Goal: Task Accomplishment & Management: Manage account settings

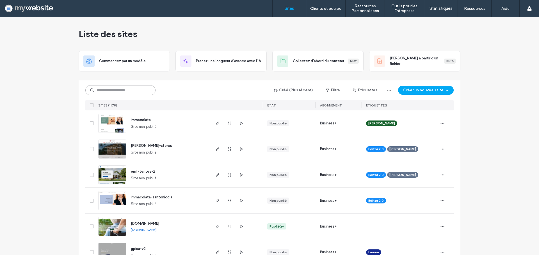
click at [106, 85] on input at bounding box center [120, 90] width 70 height 10
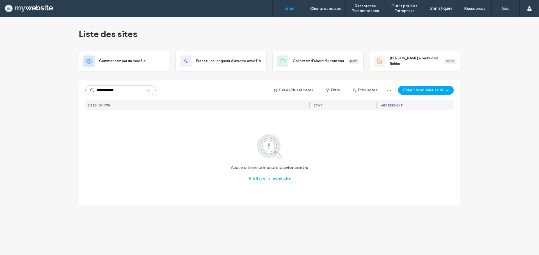
click at [121, 93] on input "**********" at bounding box center [120, 90] width 70 height 10
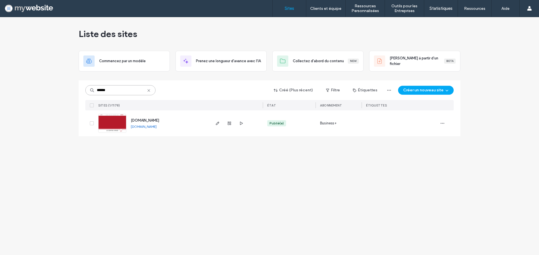
type input "******"
click at [115, 117] on img at bounding box center [113, 133] width 28 height 38
click at [115, 116] on img at bounding box center [113, 133] width 28 height 38
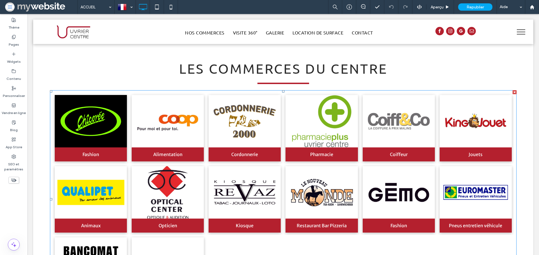
scroll to position [898, 0]
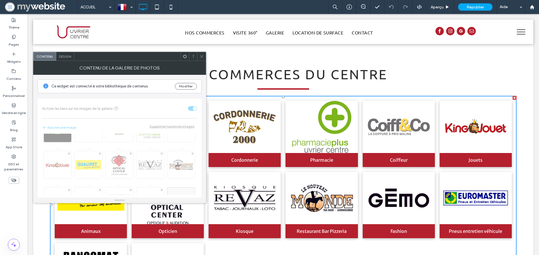
scroll to position [50, 0]
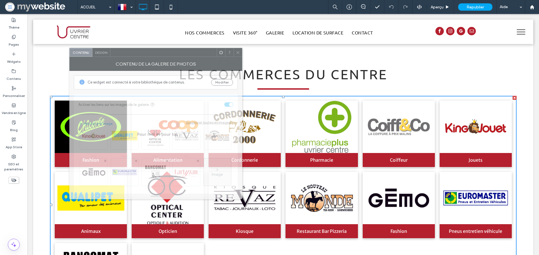
drag, startPoint x: 125, startPoint y: 59, endPoint x: 221, endPoint y: 51, distance: 95.8
click at [217, 51] on div at bounding box center [163, 52] width 106 height 8
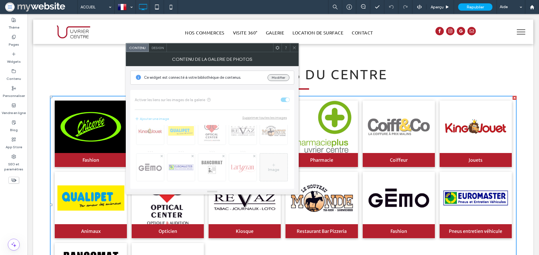
click at [278, 80] on button "Modifier" at bounding box center [278, 77] width 22 height 7
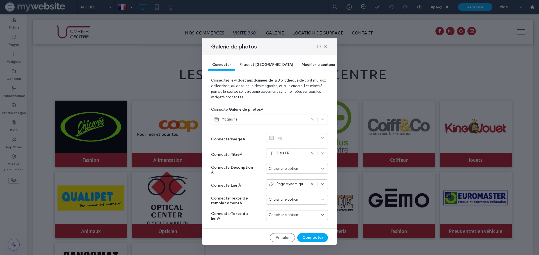
scroll to position [4, 0]
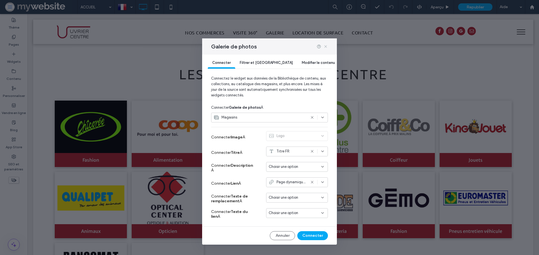
click at [324, 46] on icon at bounding box center [325, 46] width 4 height 4
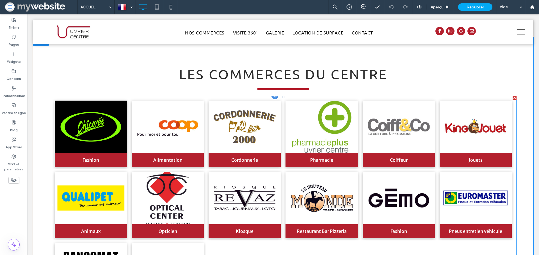
click at [148, 170] on link at bounding box center [167, 198] width 77 height 56
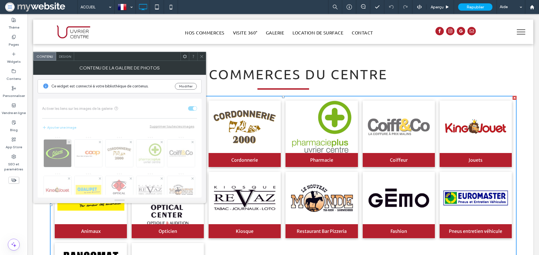
click at [65, 58] on span "Design" at bounding box center [65, 56] width 12 height 4
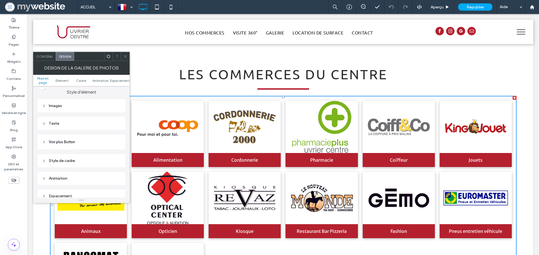
scroll to position [247, 0]
click at [49, 98] on div "Images" at bounding box center [81, 100] width 79 height 5
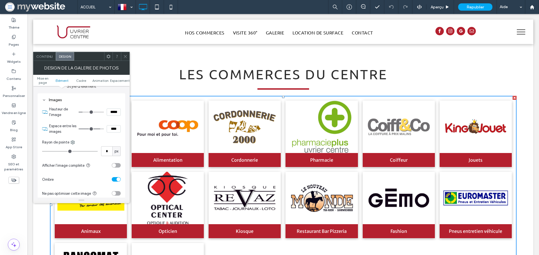
click at [44, 52] on div "Contenu" at bounding box center [44, 56] width 22 height 8
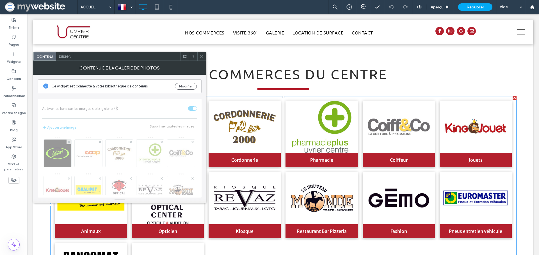
click at [71, 147] on div "Image" at bounding box center [119, 164] width 155 height 61
click at [69, 147] on div "Image" at bounding box center [119, 164] width 155 height 61
click at [183, 89] on button "Modifier" at bounding box center [186, 86] width 22 height 7
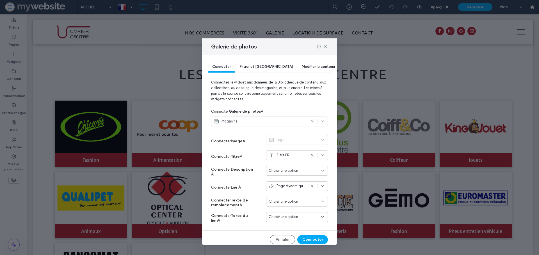
click at [254, 68] on span "Filtrer et [GEOGRAPHIC_DATA]" at bounding box center [266, 67] width 53 height 4
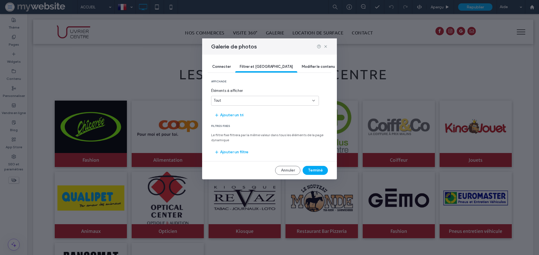
click at [297, 64] on div "Modifier le contenu" at bounding box center [318, 66] width 42 height 11
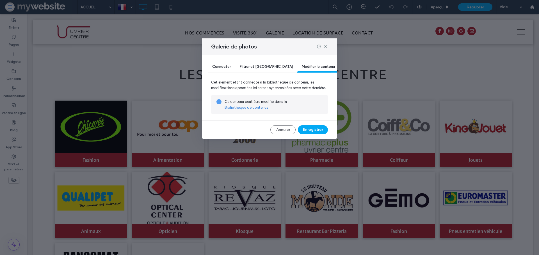
click at [215, 68] on span "Connecter" at bounding box center [221, 67] width 19 height 4
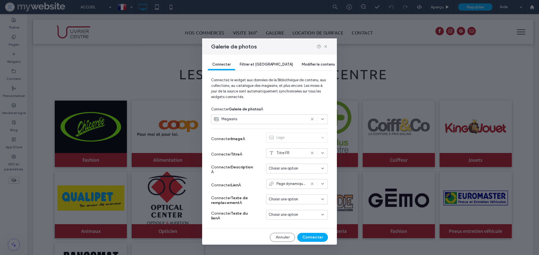
scroll to position [4, 0]
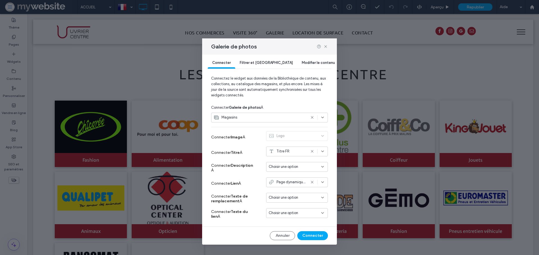
click at [281, 119] on div "Magasins" at bounding box center [260, 118] width 92 height 6
click at [250, 129] on div "Collections" at bounding box center [267, 128] width 112 height 10
click at [230, 135] on span "Magasins" at bounding box center [232, 138] width 16 height 6
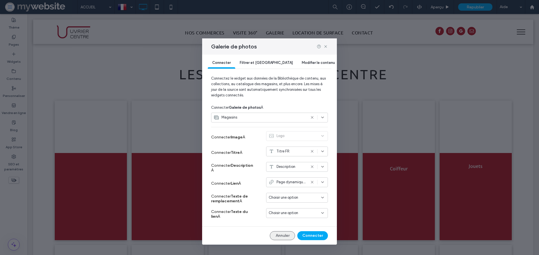
click at [271, 233] on button "Annuler" at bounding box center [282, 236] width 25 height 9
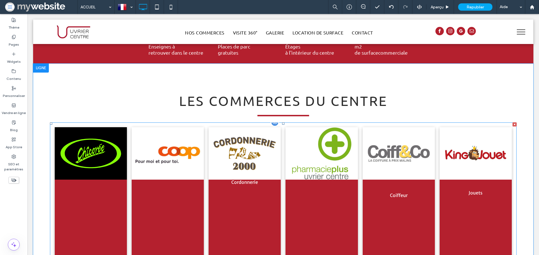
scroll to position [923, 0]
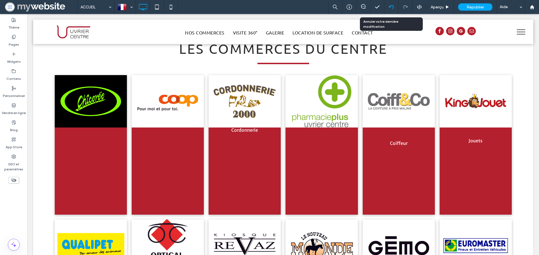
click at [389, 4] on div at bounding box center [391, 7] width 14 height 14
click at [389, 5] on icon at bounding box center [391, 7] width 4 height 4
click at [390, 7] on div at bounding box center [269, 127] width 539 height 255
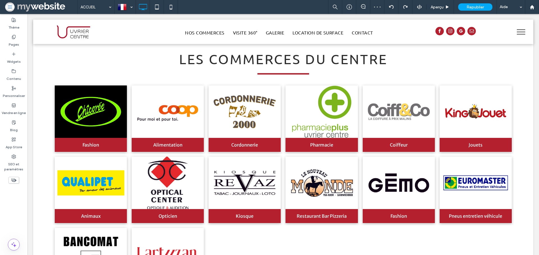
scroll to position [868, 0]
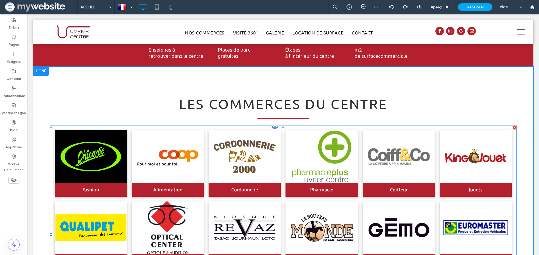
click at [74, 200] on link at bounding box center [90, 228] width 77 height 56
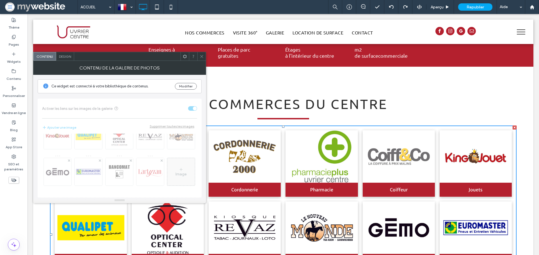
scroll to position [91, 0]
click at [180, 89] on button "Modifier" at bounding box center [186, 86] width 22 height 7
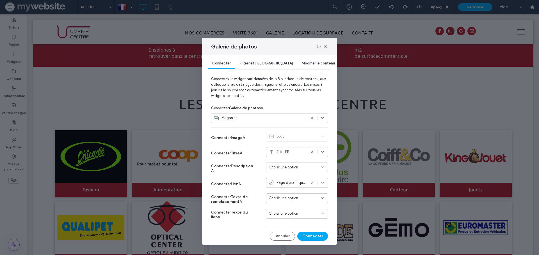
scroll to position [4, 0]
click at [297, 58] on div "Modifier le contenu" at bounding box center [318, 63] width 42 height 11
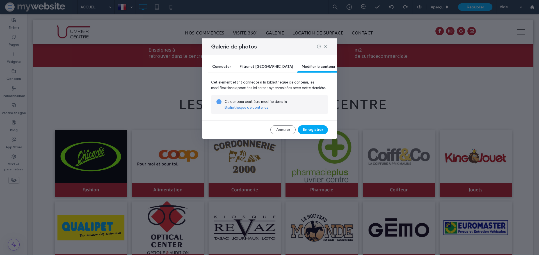
scroll to position [0, 0]
click at [253, 109] on link "Bibliothèque de contenus" at bounding box center [247, 108] width 44 height 6
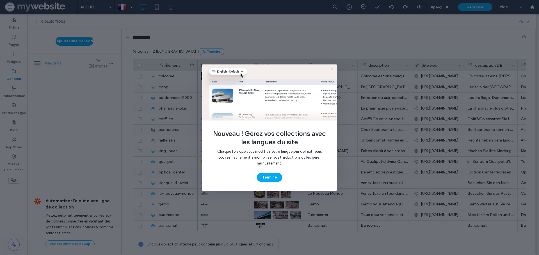
click at [333, 70] on use at bounding box center [332, 69] width 3 height 3
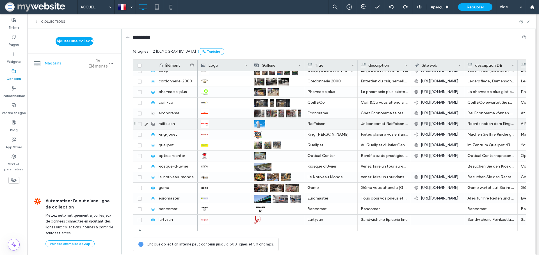
scroll to position [22, 0]
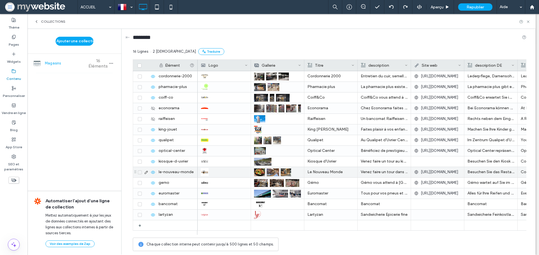
click at [138, 172] on span at bounding box center [140, 173] width 4 height 4
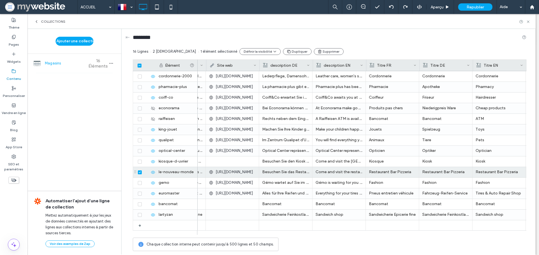
scroll to position [0, 0]
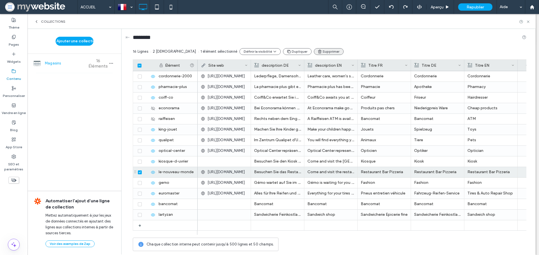
click at [314, 52] on button "Supprimer" at bounding box center [329, 51] width 30 height 7
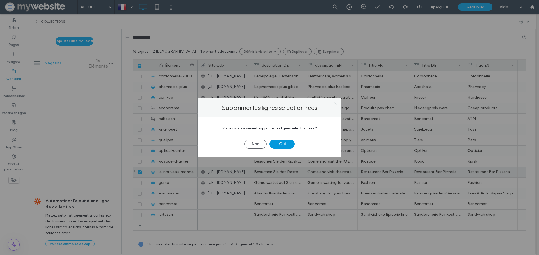
click at [278, 148] on button "Oui" at bounding box center [281, 144] width 25 height 9
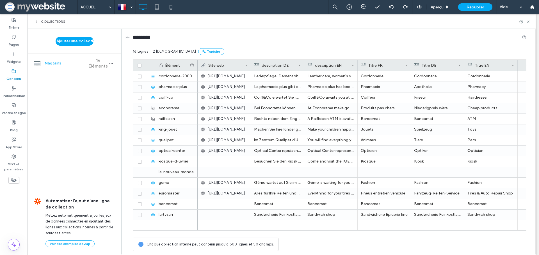
scroll to position [11, 0]
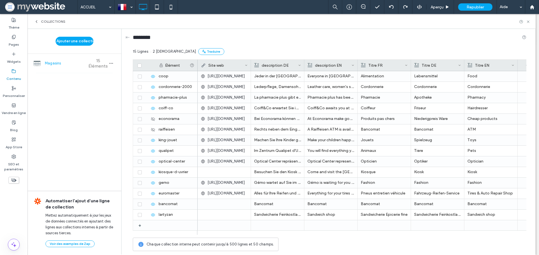
click at [36, 22] on use at bounding box center [36, 21] width 1 height 2
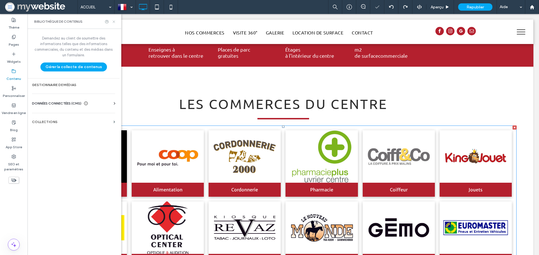
click at [116, 23] on icon at bounding box center [114, 22] width 4 height 4
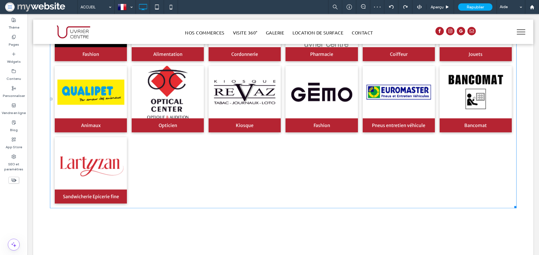
scroll to position [1017, 0]
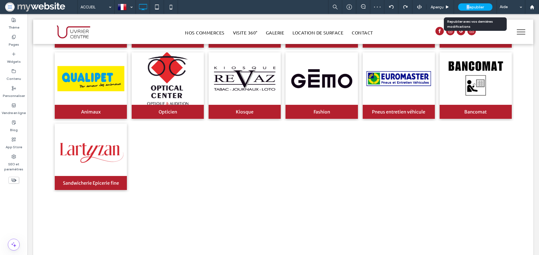
click at [467, 8] on span "Republier" at bounding box center [474, 7] width 17 height 5
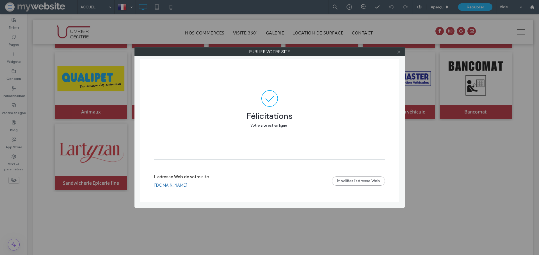
click at [398, 52] on icon at bounding box center [399, 52] width 4 height 4
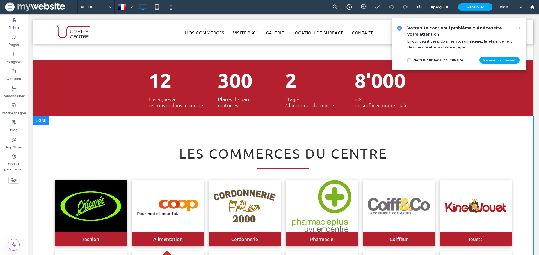
scroll to position [760, 0]
